Goal: Check status: Check status

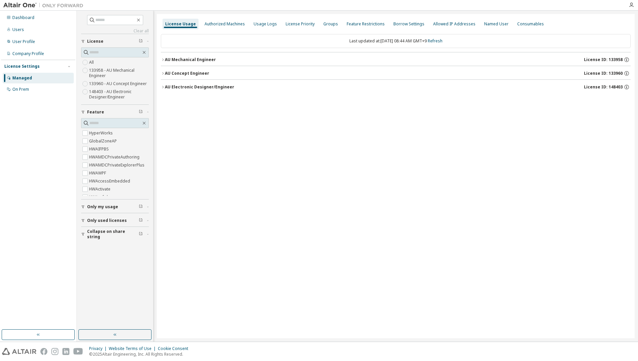
click at [200, 71] on div "AU Concept Engineer" at bounding box center [187, 73] width 44 height 5
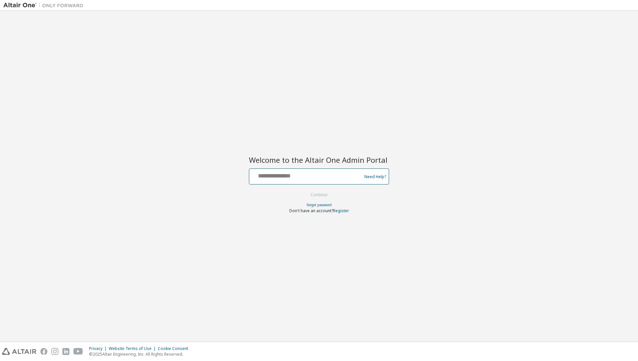
click at [296, 178] on input "text" at bounding box center [306, 175] width 109 height 10
type input "**********"
click at [311, 194] on button "Continue" at bounding box center [319, 195] width 31 height 10
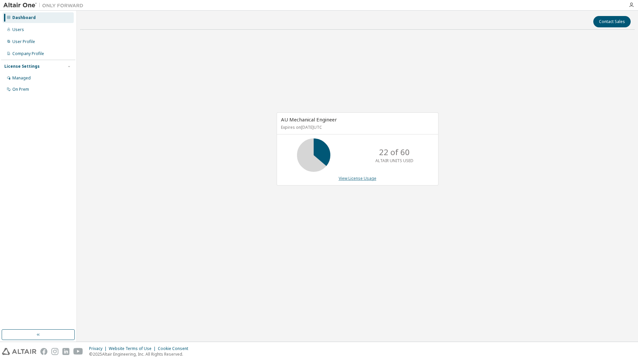
click at [356, 179] on link "View License Usage" at bounding box center [358, 179] width 38 height 6
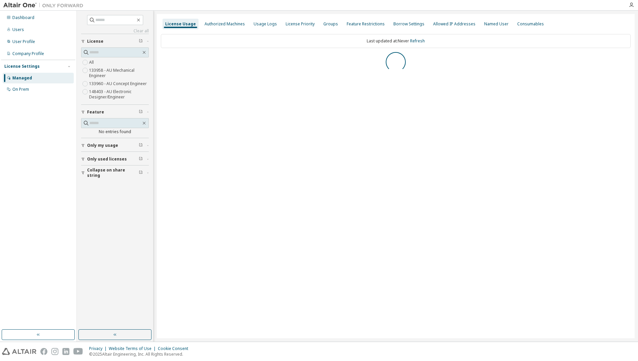
click at [121, 82] on label "133960 - AU Concept Engineer" at bounding box center [118, 84] width 59 height 8
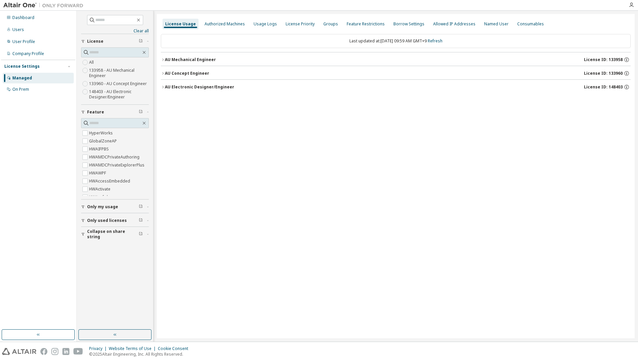
click at [184, 75] on div "AU Concept Engineer" at bounding box center [187, 73] width 44 height 5
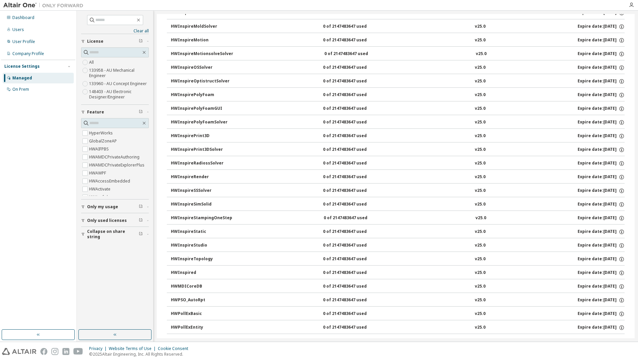
scroll to position [985, 0]
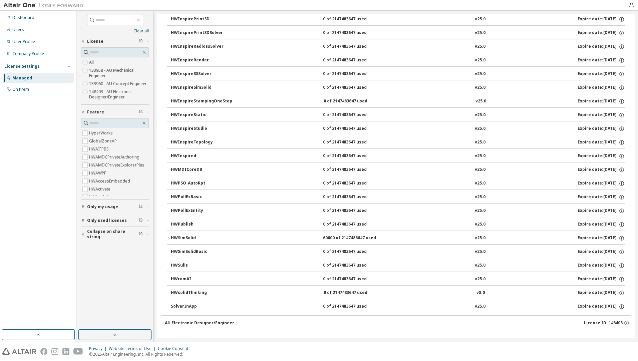
click at [189, 236] on div "HWSimSolid" at bounding box center [201, 238] width 60 height 6
